Goal: Transaction & Acquisition: Purchase product/service

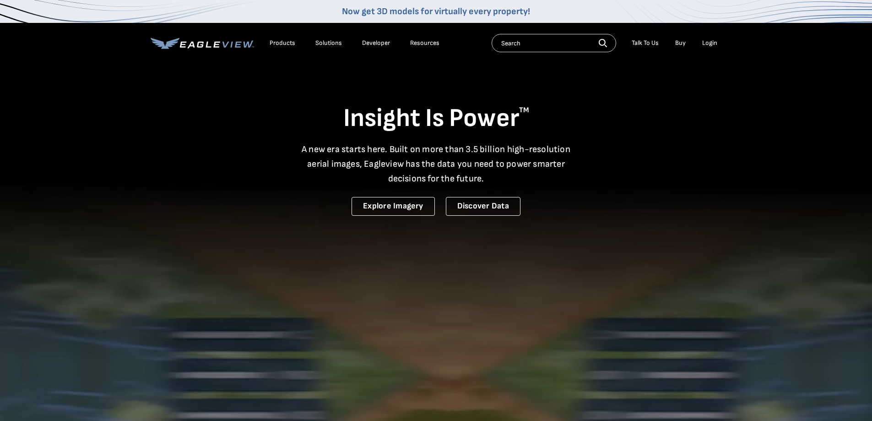
click at [712, 44] on div "Login" at bounding box center [709, 43] width 15 height 8
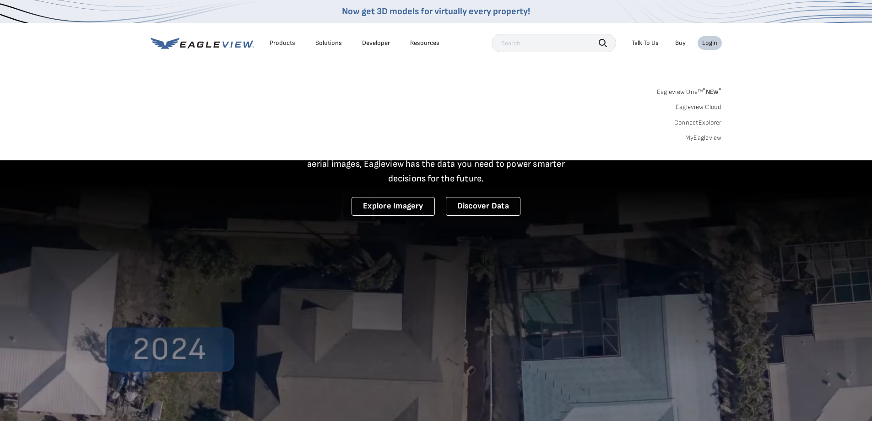
click at [700, 138] on link "MyEagleview" at bounding box center [703, 138] width 37 height 8
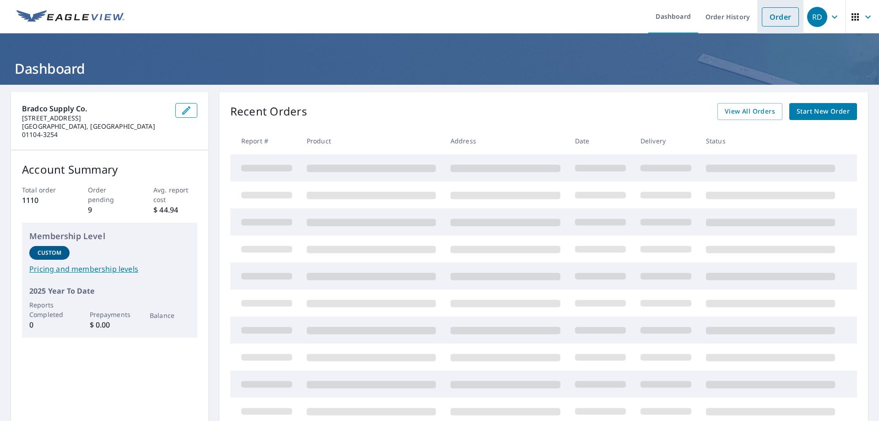
click at [781, 20] on link "Order" at bounding box center [780, 16] width 37 height 19
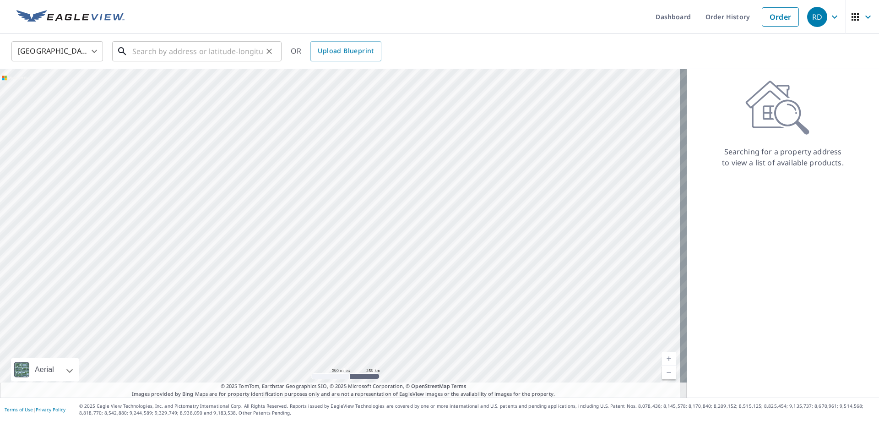
click at [149, 56] on input "text" at bounding box center [197, 51] width 130 height 26
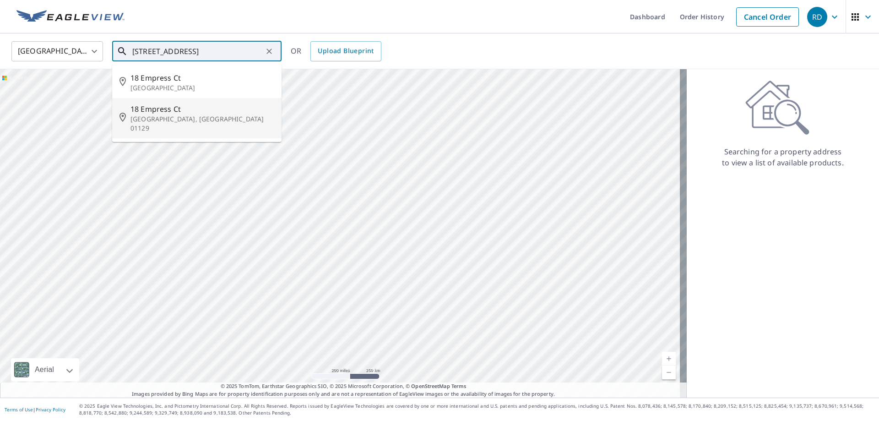
click at [151, 108] on span "18 Empress Ct" at bounding box center [202, 108] width 144 height 11
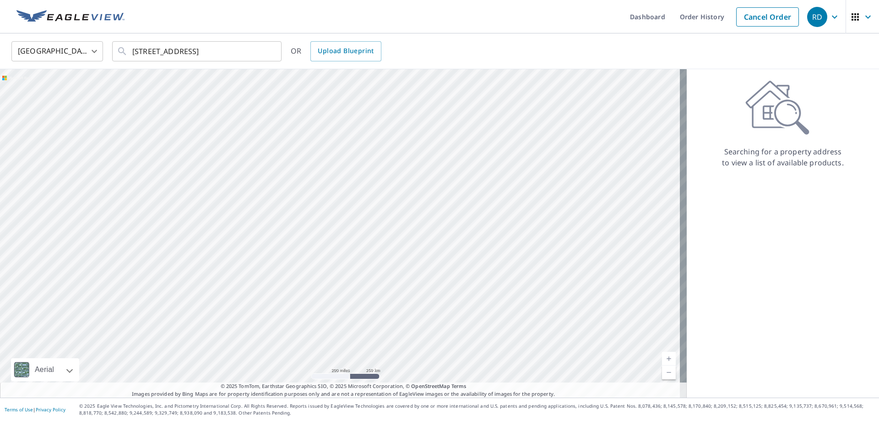
type input "18 Empress Ct Springfield, MA 01129"
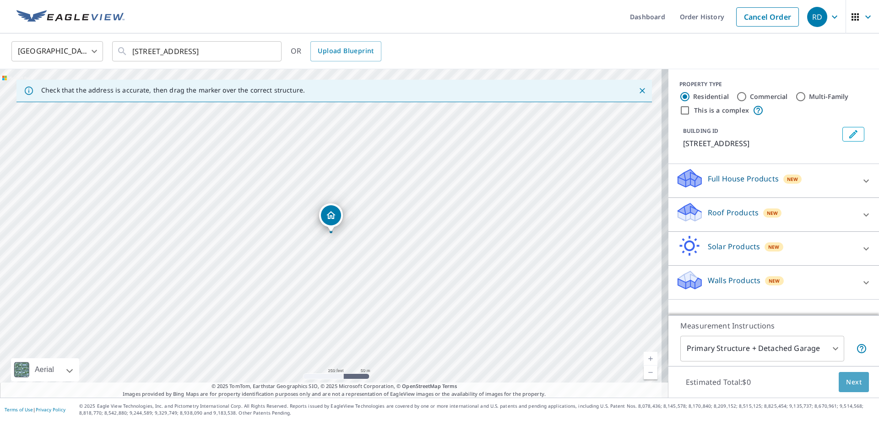
click at [846, 379] on span "Next" at bounding box center [854, 381] width 16 height 11
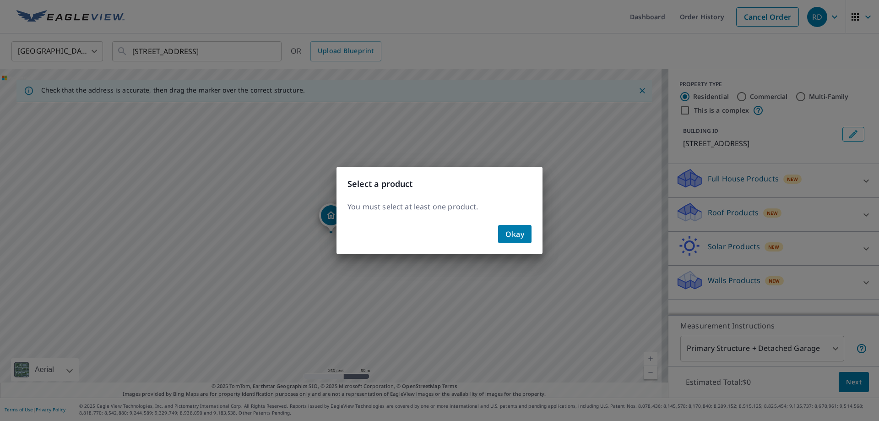
click at [514, 225] on button "Okay" at bounding box center [514, 234] width 33 height 18
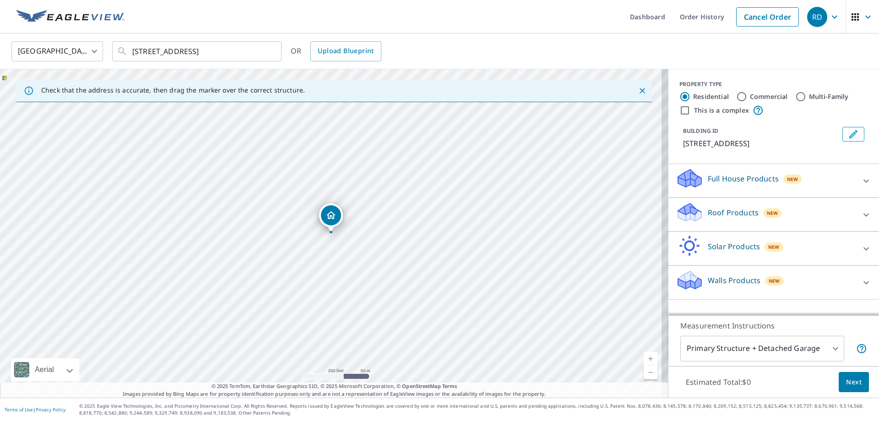
click at [761, 206] on div "Roof Products New" at bounding box center [765, 214] width 179 height 26
click at [677, 248] on div "Premium $20.5 - $66" at bounding box center [774, 240] width 196 height 26
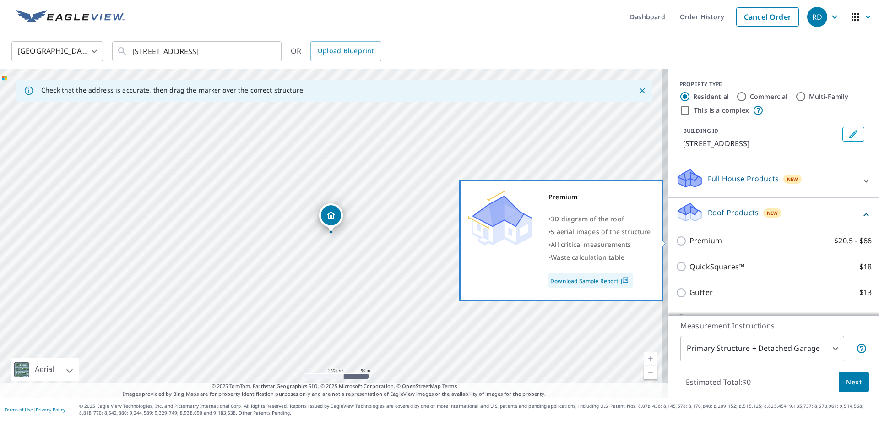
click at [689, 242] on p "Premium" at bounding box center [705, 240] width 32 height 11
click at [687, 242] on input "Premium $20.5 - $66" at bounding box center [683, 240] width 14 height 11
checkbox input "true"
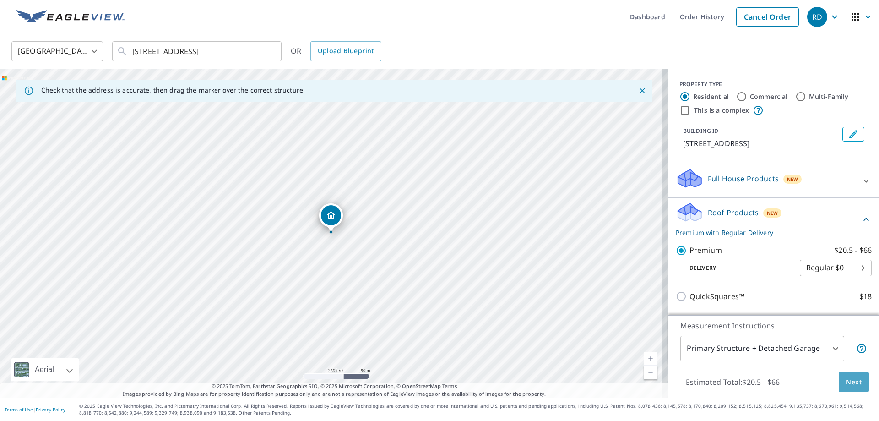
click at [846, 383] on span "Next" at bounding box center [854, 381] width 16 height 11
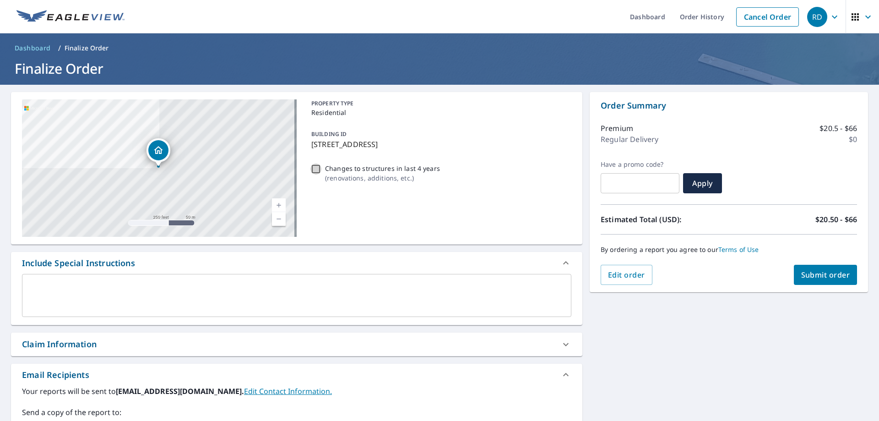
click at [312, 164] on input "Changes to structures in last 4 years ( renovations, additions, etc. )" at bounding box center [315, 168] width 11 height 11
checkbox input "true"
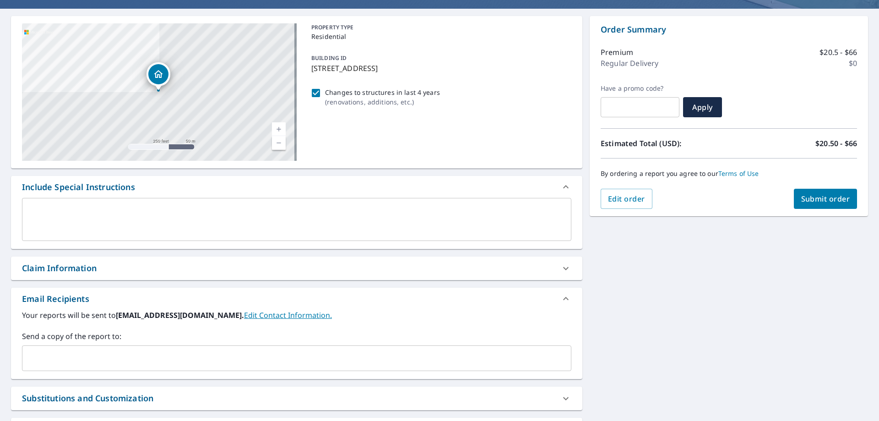
scroll to position [92, 0]
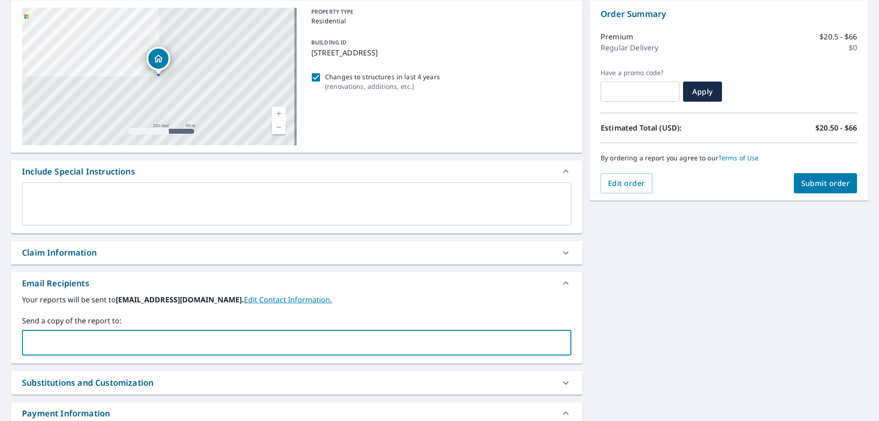
click at [155, 337] on input "text" at bounding box center [289, 342] width 527 height 17
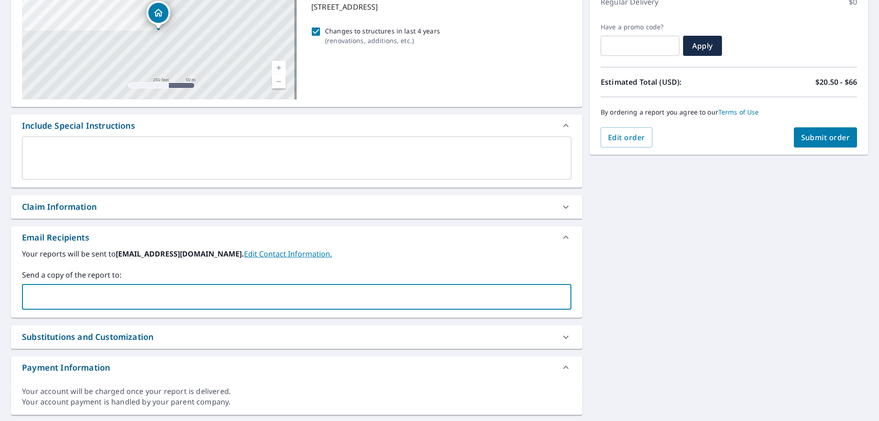
type input "margaret.hampton@abcsupply.com"
drag, startPoint x: 176, startPoint y: 295, endPoint x: 0, endPoint y: 274, distance: 177.5
click at [0, 274] on div "18 Empress Ct Springfield, MA 01129 Aerial Road A standard road map Aerial A de…" at bounding box center [439, 184] width 879 height 475
click at [228, 306] on div "margaret.hampton@abcsupply.com ​" at bounding box center [296, 297] width 549 height 26
click at [198, 293] on input "margaret.hampton@abcsupply.com" at bounding box center [289, 296] width 527 height 17
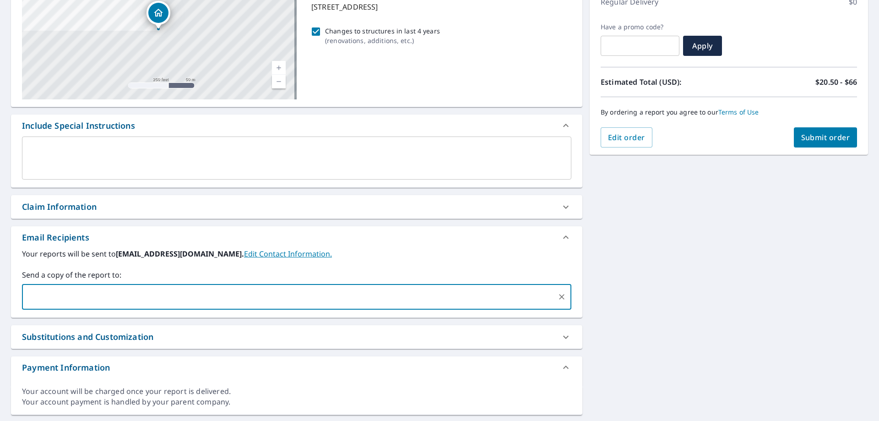
click at [801, 135] on span "Submit order" at bounding box center [825, 137] width 49 height 10
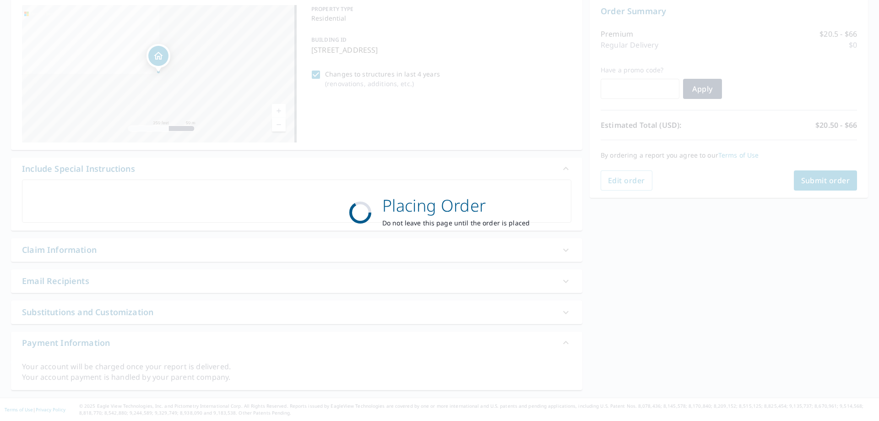
checkbox input "true"
